Goal: Transaction & Acquisition: Download file/media

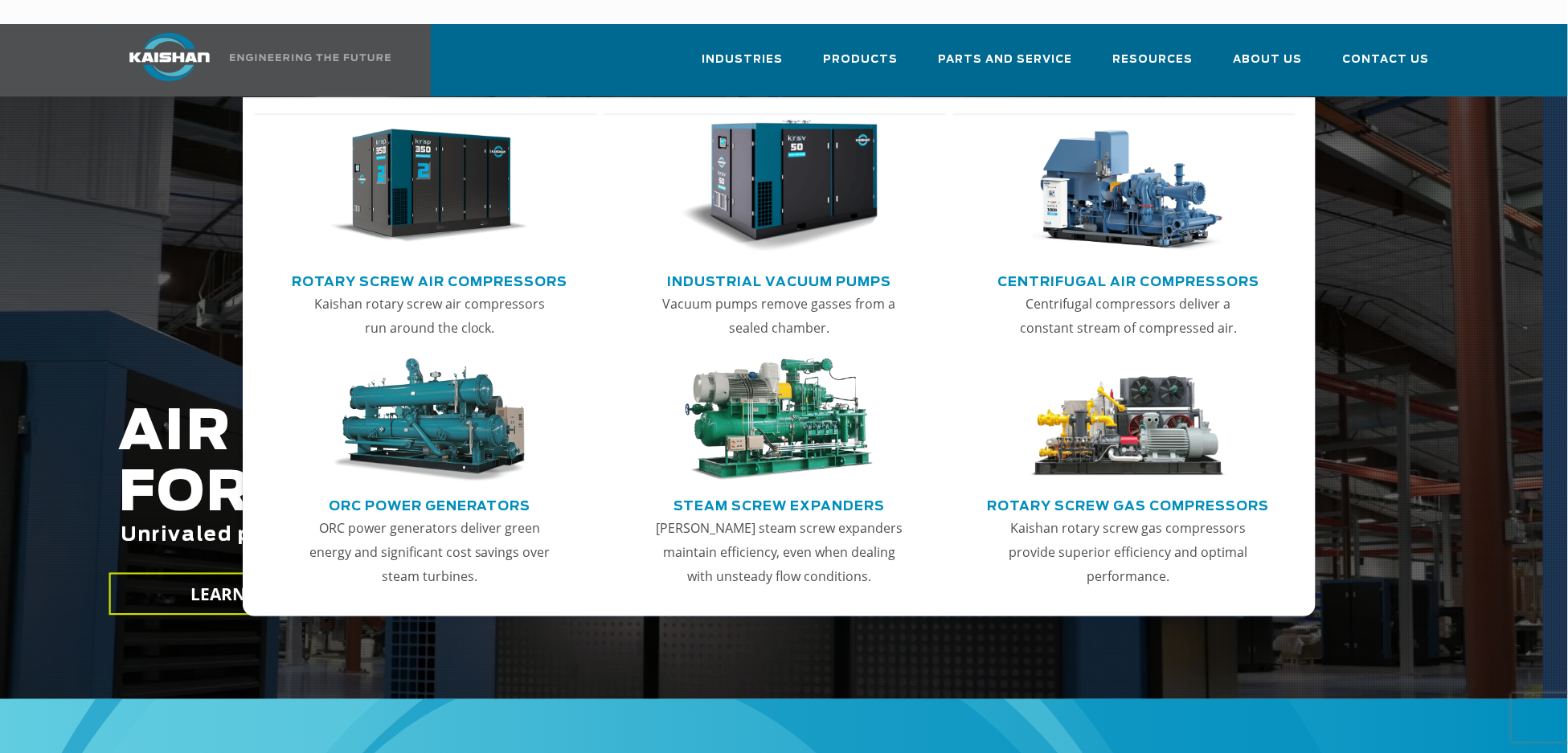
click at [430, 268] on link "Rotary Screw Air Compressors" at bounding box center [429, 280] width 275 height 25
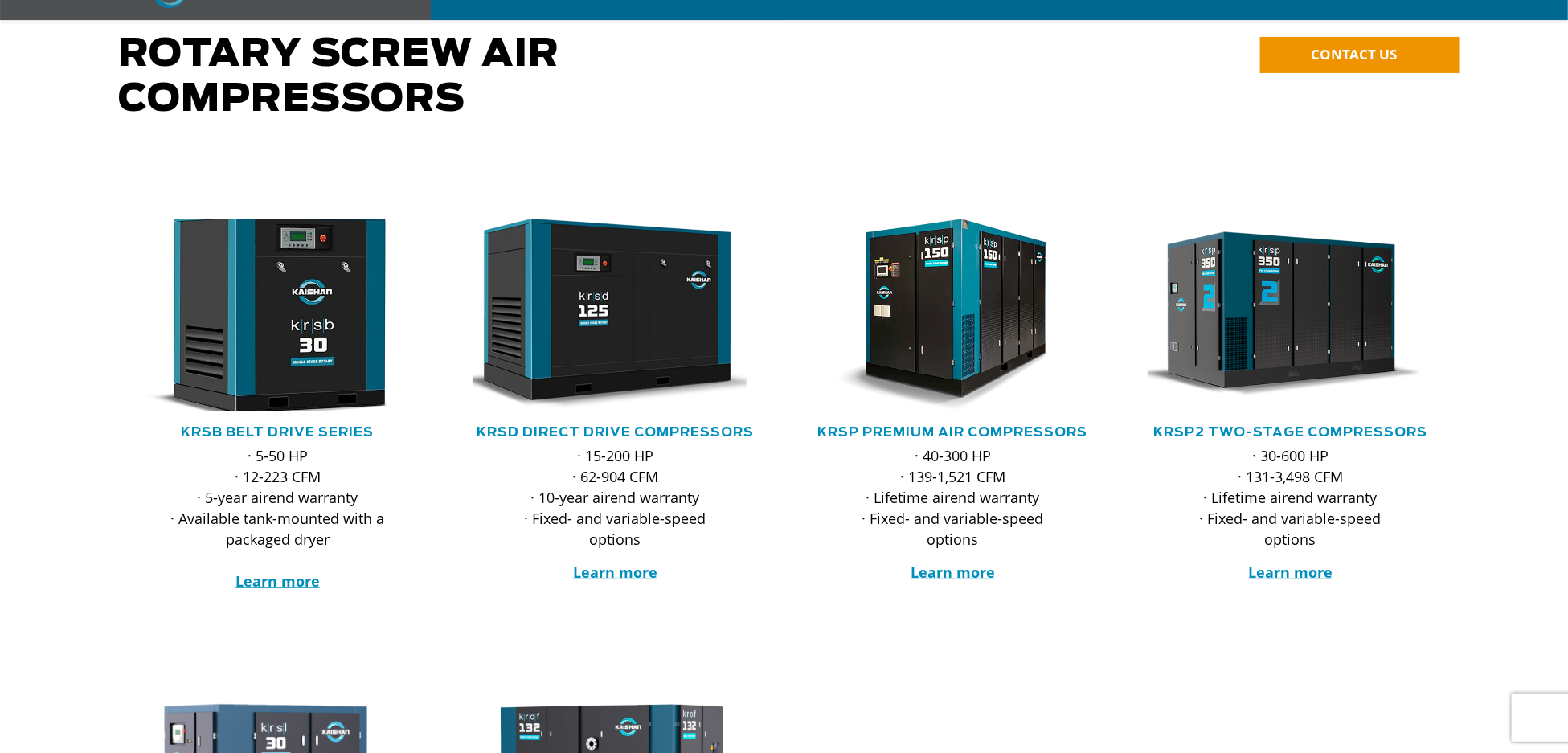
scroll to position [160, 0]
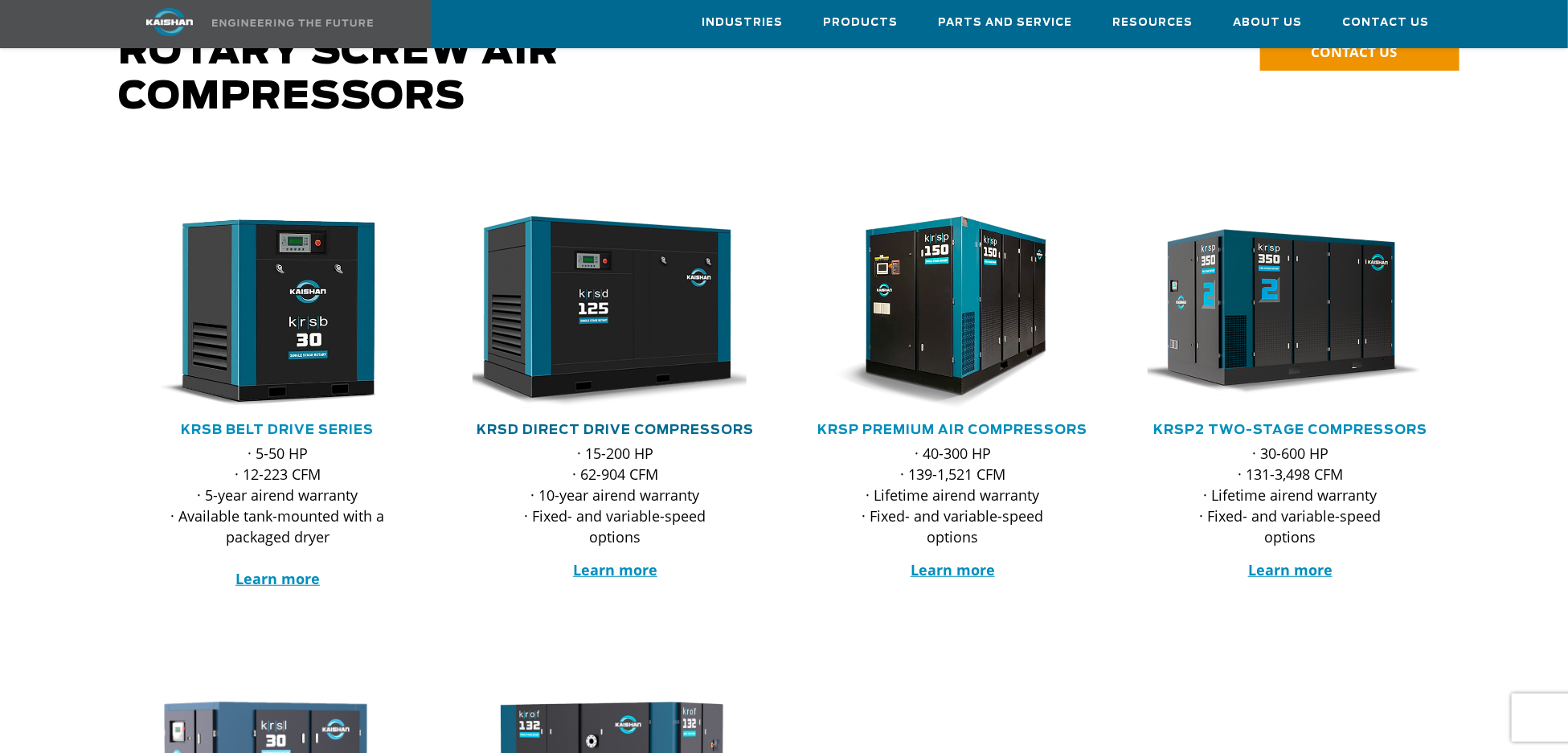
click at [613, 423] on link "KRSD Direct Drive Compressors" at bounding box center [614, 430] width 277 height 13
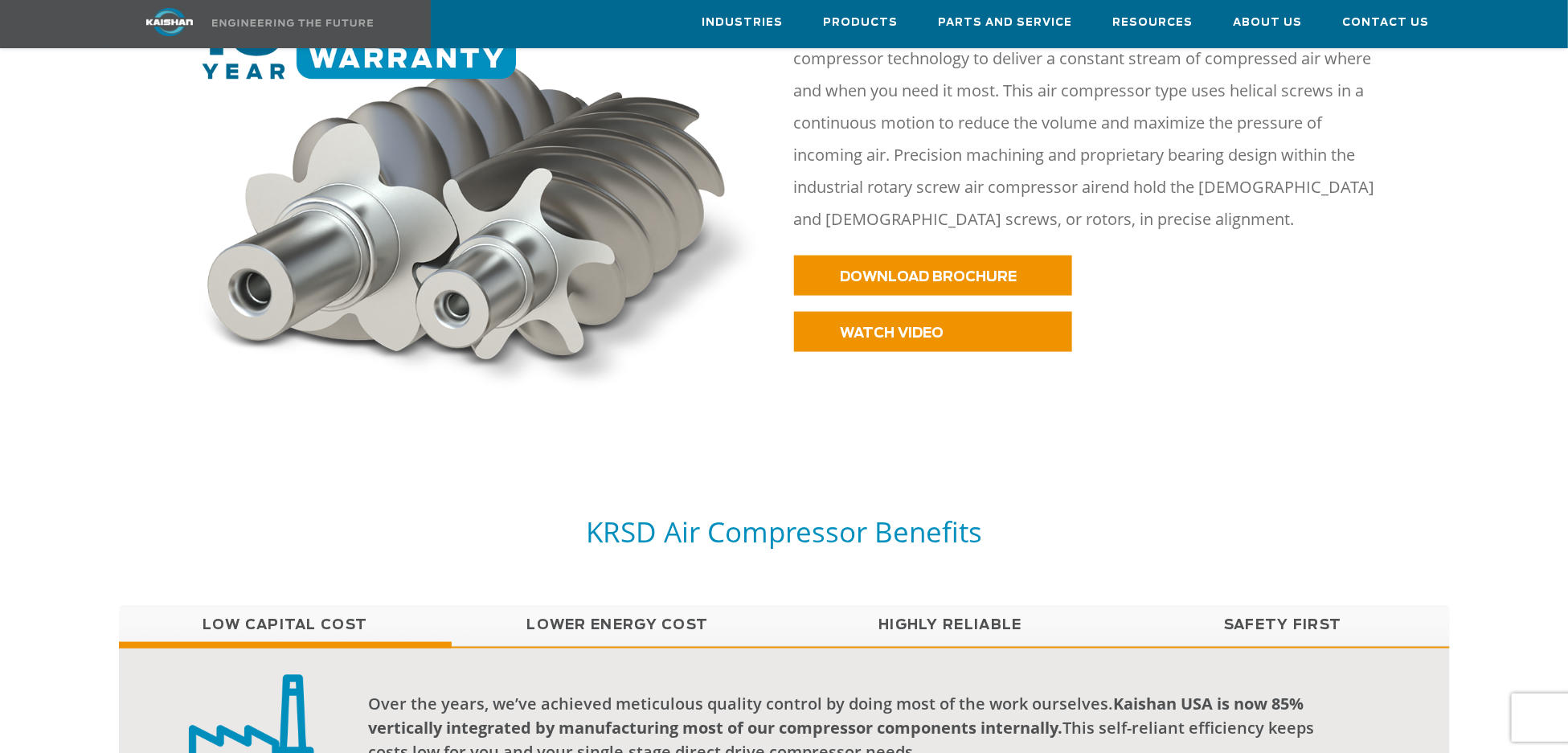
scroll to position [803, 0]
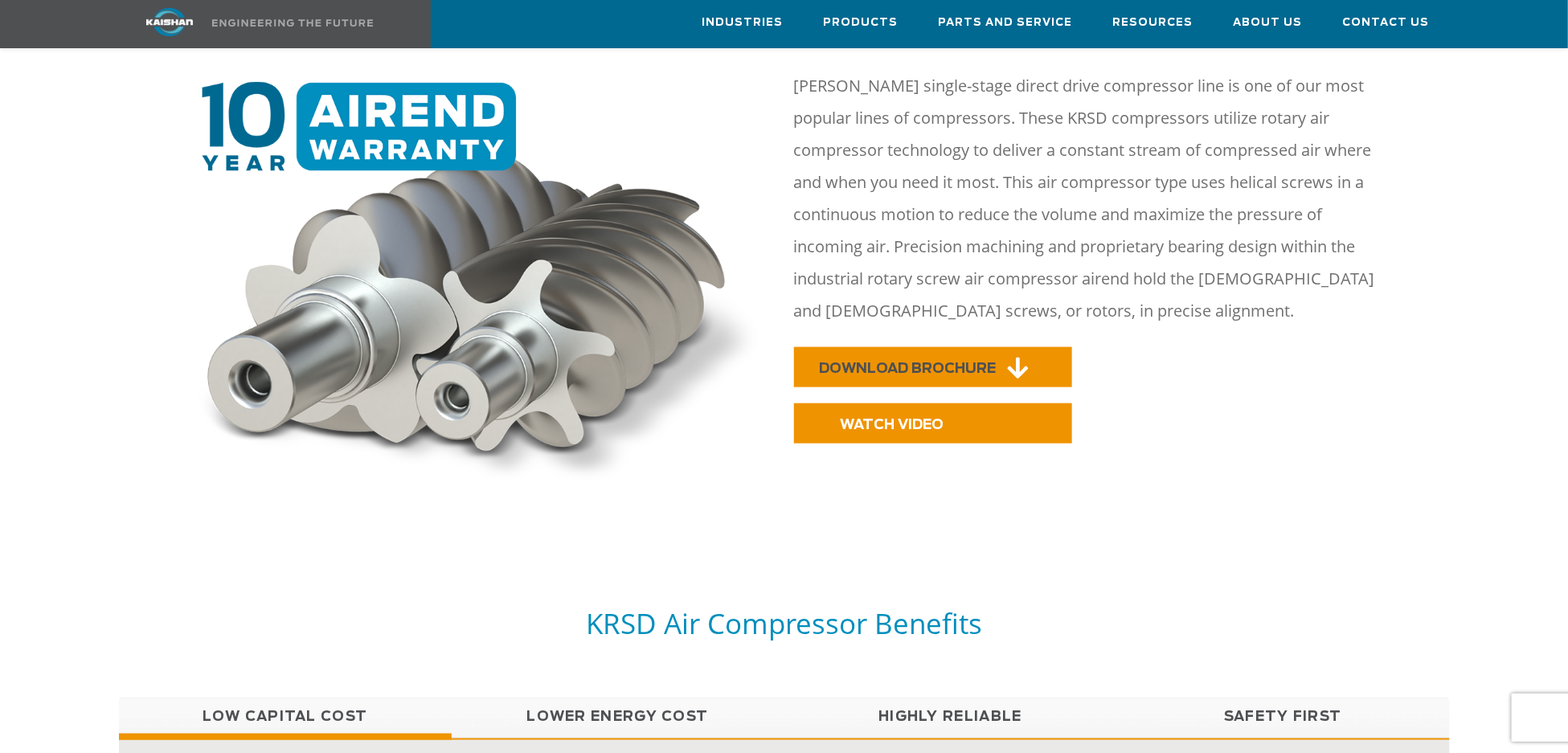
click at [958, 362] on span "DOWNLOAD BROCHURE" at bounding box center [908, 368] width 176 height 14
